Goal: Information Seeking & Learning: Learn about a topic

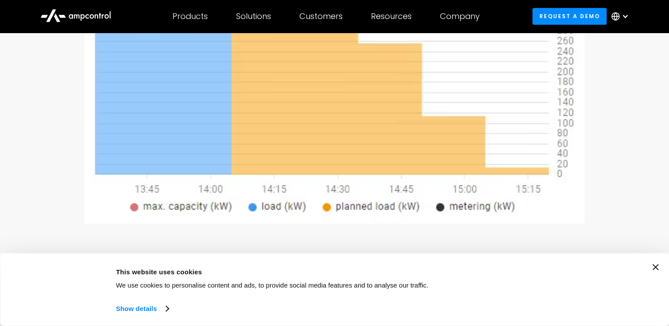
scroll to position [255, 0]
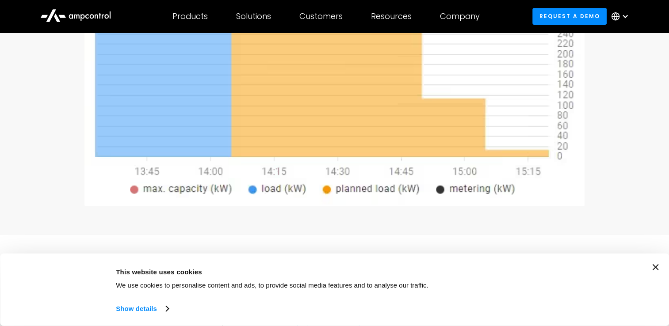
click at [659, 265] on icon "Close banner" at bounding box center [655, 267] width 6 height 6
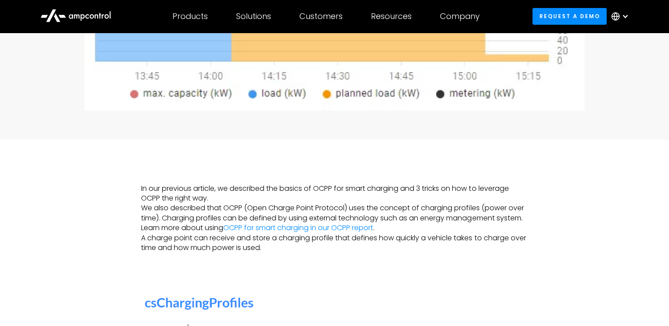
scroll to position [350, 0]
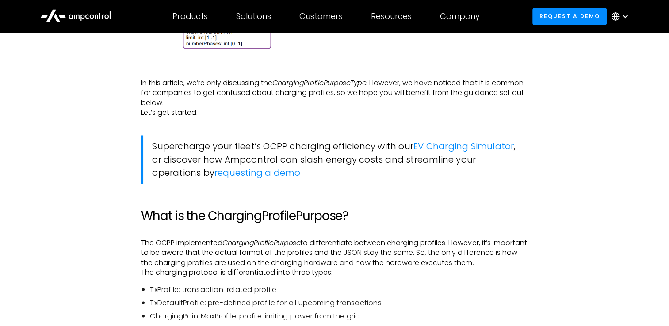
scroll to position [1446, 0]
